Goal: Transaction & Acquisition: Purchase product/service

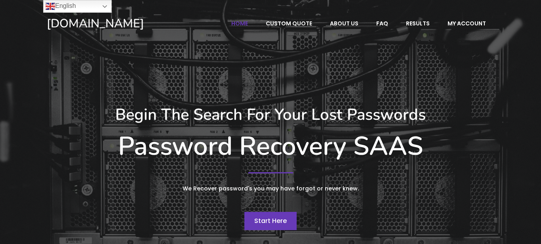
click at [279, 223] on span "Start Here" at bounding box center [270, 220] width 32 height 9
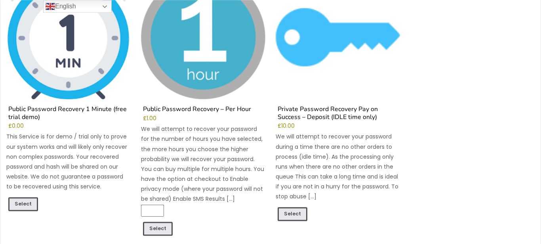
scroll to position [145, 0]
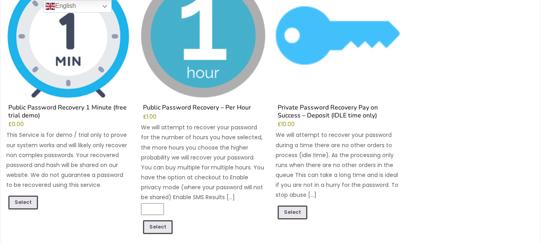
click at [532, 94] on ul "Public Password Recovery 1 Minute (free trial demo) £ 0.00 This Service is for …" at bounding box center [270, 111] width 529 height 276
drag, startPoint x: 537, startPoint y: 28, endPoint x: 531, endPoint y: 101, distance: 73.2
click at [531, 101] on ul "Public Password Recovery 1 Minute (free trial demo) £ 0.00 This Service is for …" at bounding box center [270, 111] width 529 height 276
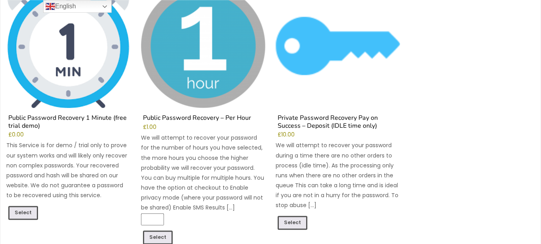
scroll to position [129, 0]
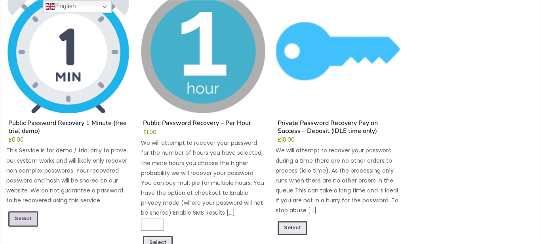
click at [21, 217] on link "Select" at bounding box center [23, 218] width 30 height 15
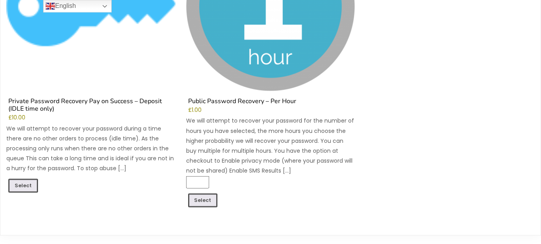
scroll to position [585, 0]
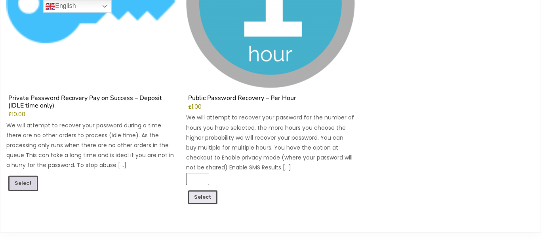
click at [21, 181] on link "Select" at bounding box center [23, 183] width 30 height 15
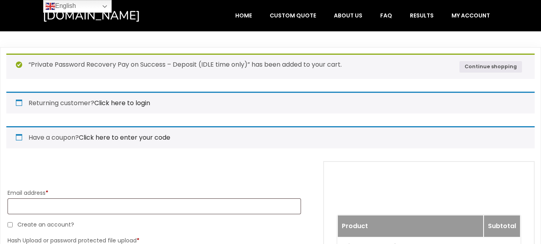
select select "*******"
